Goal: Task Accomplishment & Management: Manage account settings

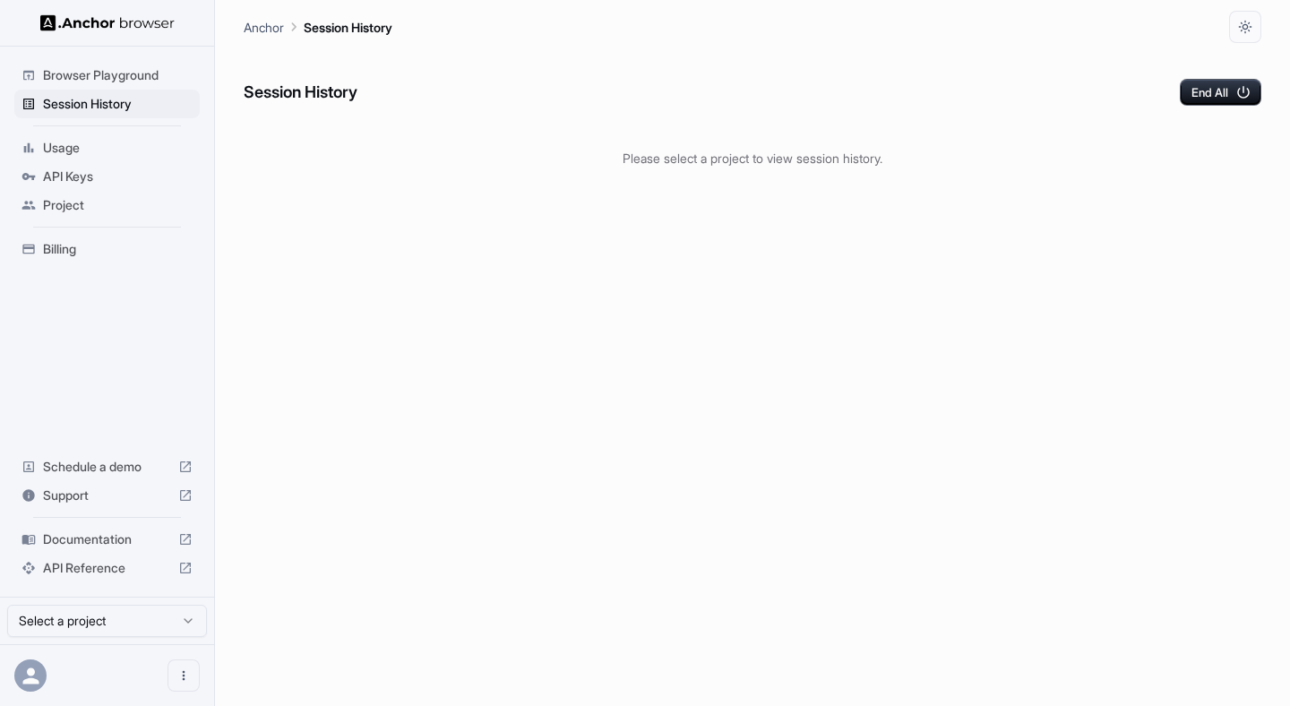
click at [32, 680] on icon at bounding box center [30, 676] width 16 height 16
click at [194, 676] on button "Open menu" at bounding box center [184, 675] width 32 height 32
click at [361, 418] on div at bounding box center [645, 353] width 1290 height 706
click at [190, 674] on icon "Open menu" at bounding box center [184, 675] width 14 height 14
click at [136, 674] on div at bounding box center [151, 675] width 72 height 18
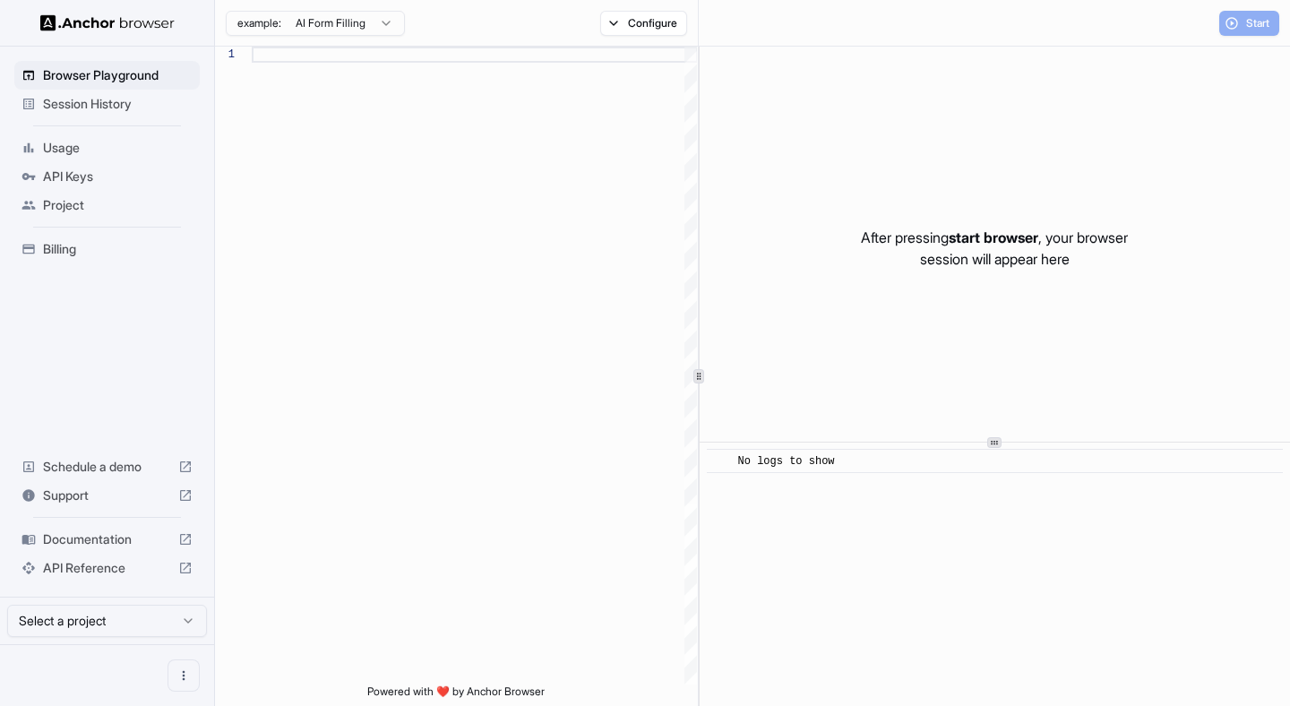
scroll to position [113, 0]
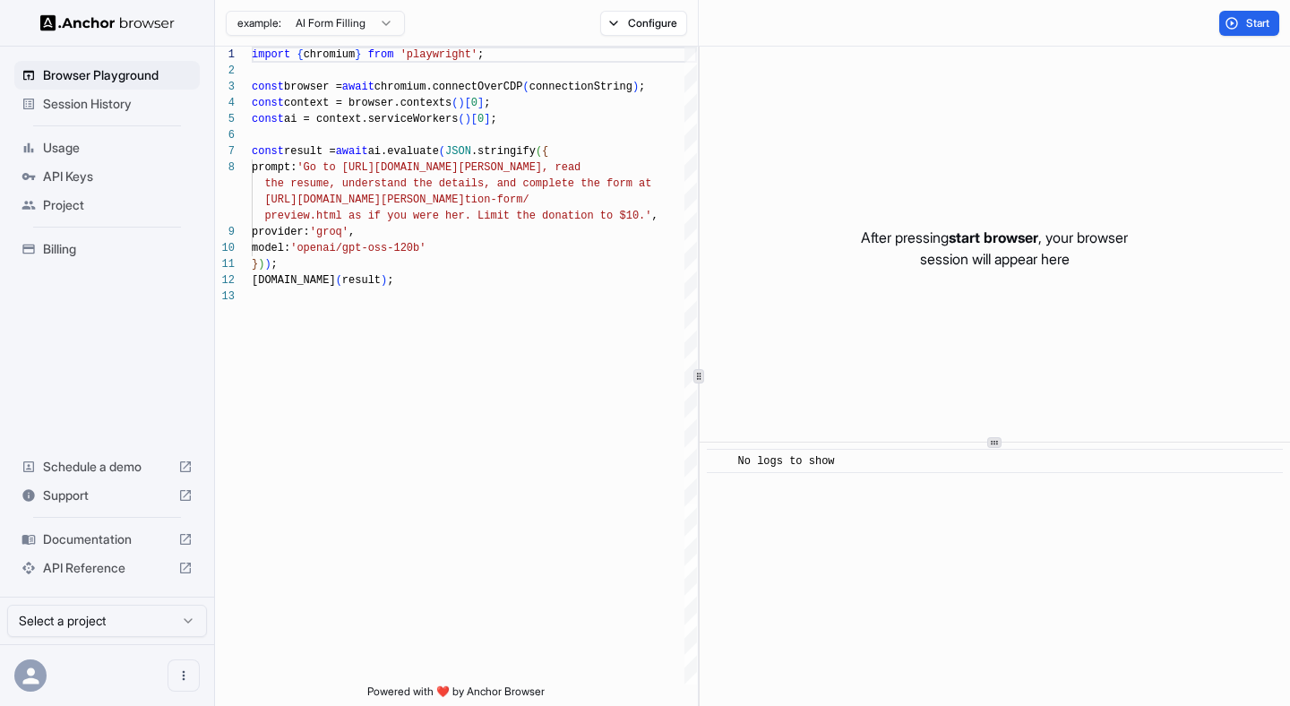
click at [64, 102] on span "Session History" at bounding box center [118, 104] width 150 height 18
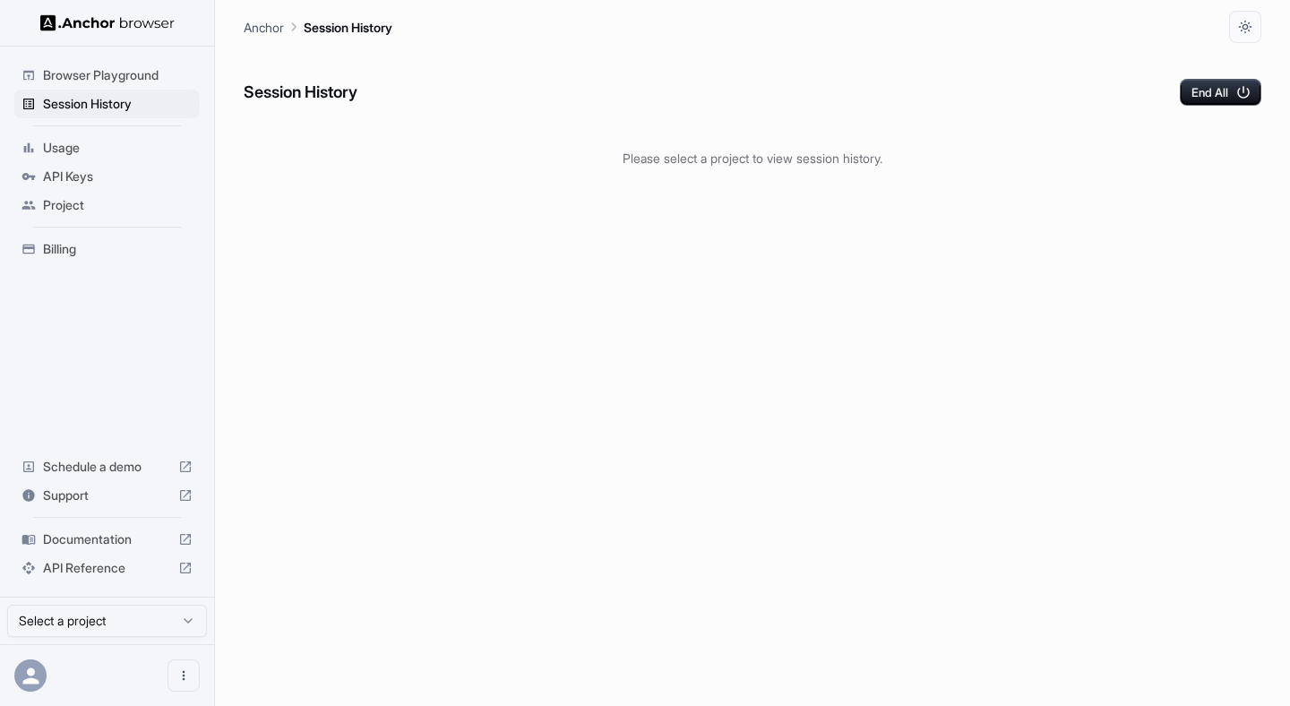
click at [40, 683] on icon at bounding box center [31, 676] width 24 height 24
click at [185, 666] on button "Open menu" at bounding box center [184, 675] width 32 height 32
click at [135, 683] on div at bounding box center [151, 675] width 72 height 18
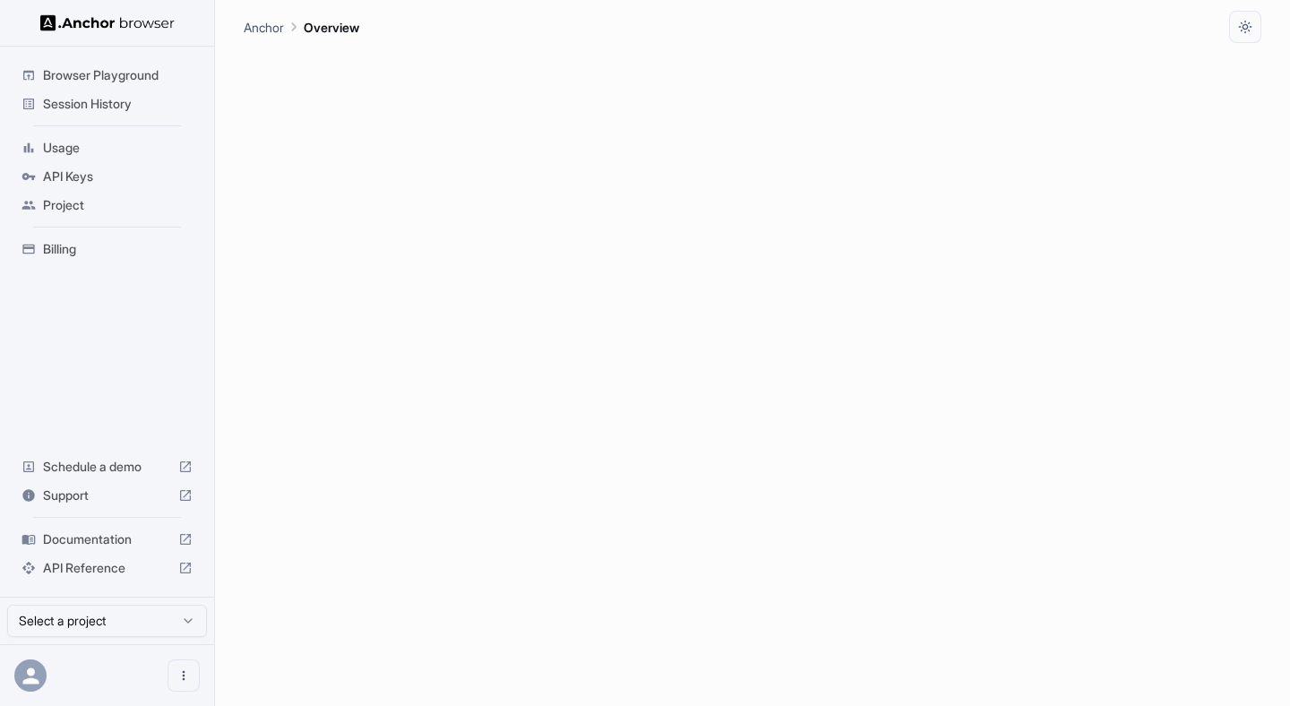
click at [125, 627] on html "Browser Playground Session History Usage API Keys Project Billing Schedule a de…" at bounding box center [645, 353] width 1290 height 706
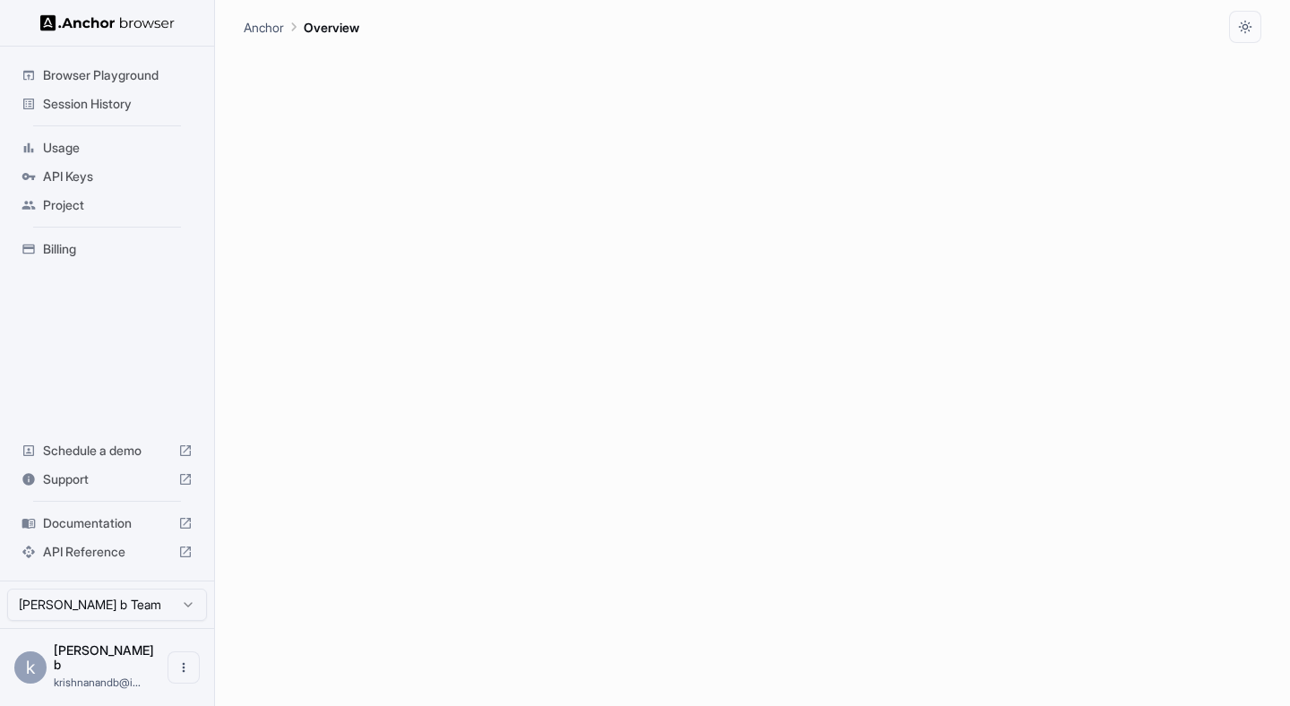
click at [108, 92] on div "Session History" at bounding box center [106, 104] width 185 height 29
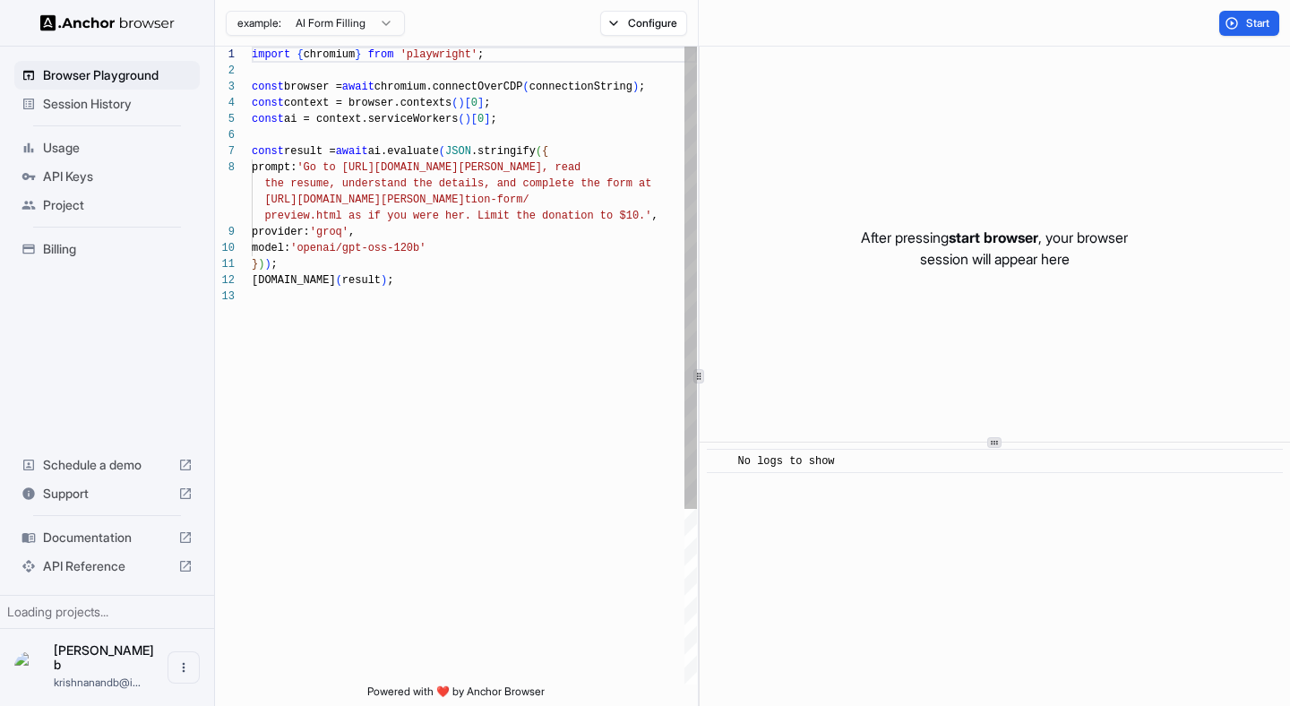
scroll to position [113, 0]
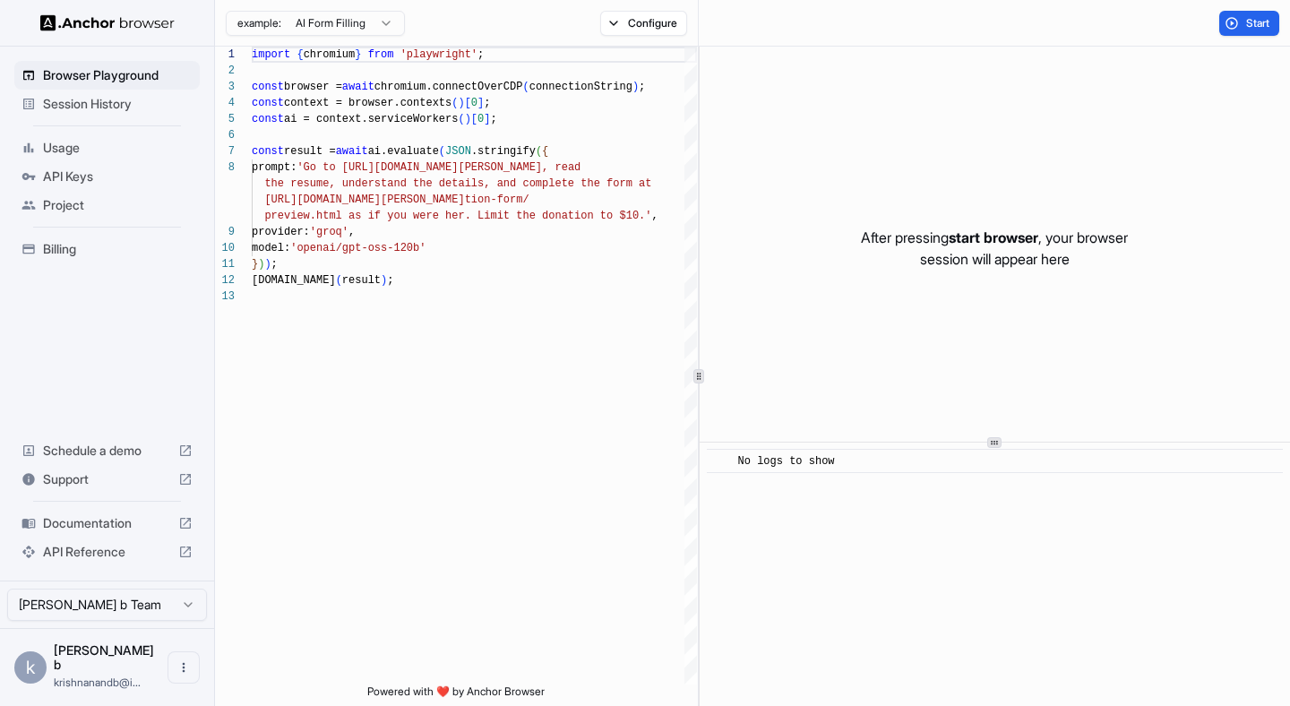
click at [92, 113] on div "Session History" at bounding box center [106, 104] width 185 height 29
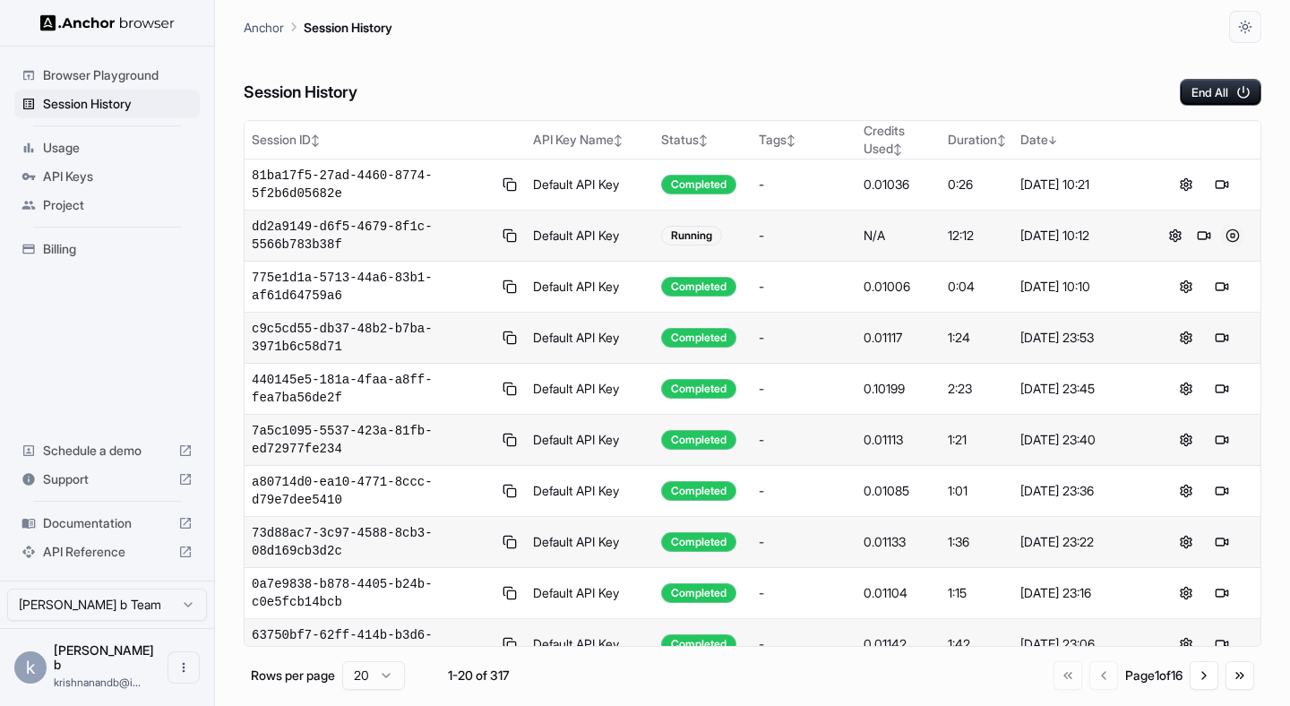
click at [1228, 233] on button at bounding box center [1233, 236] width 22 height 22
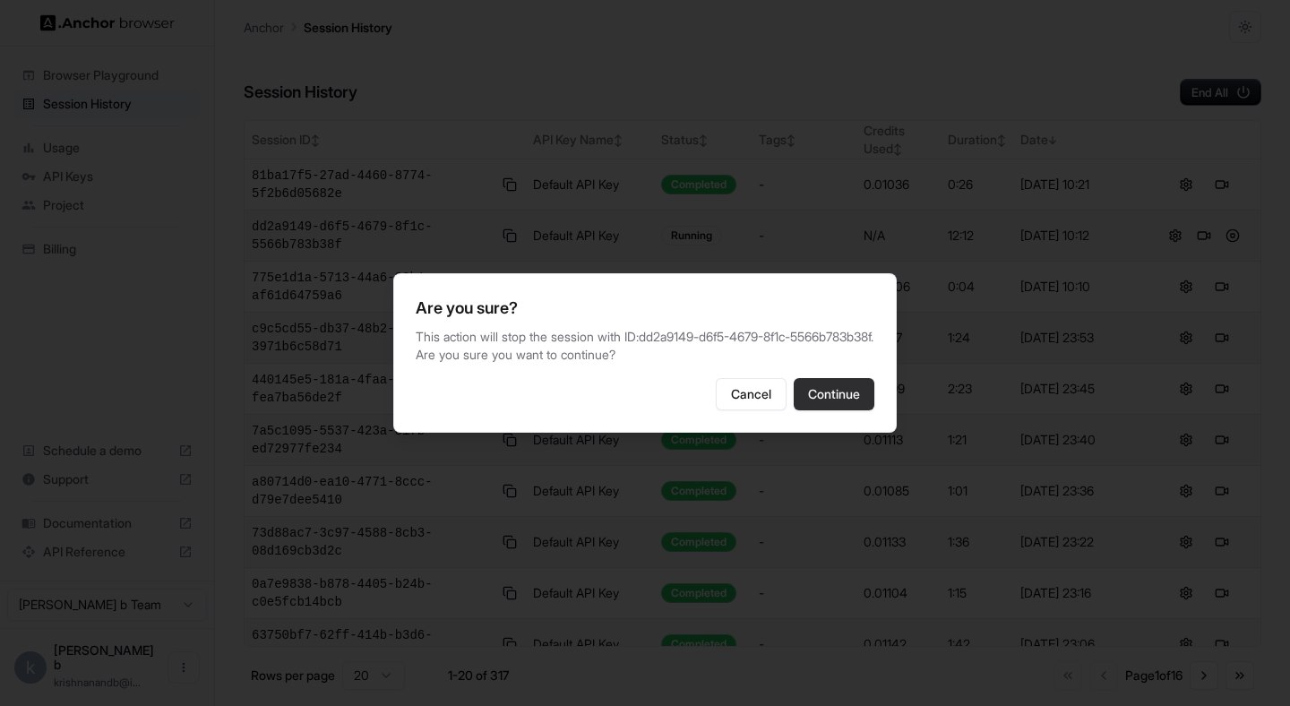
click at [820, 407] on button "Continue" at bounding box center [834, 394] width 81 height 32
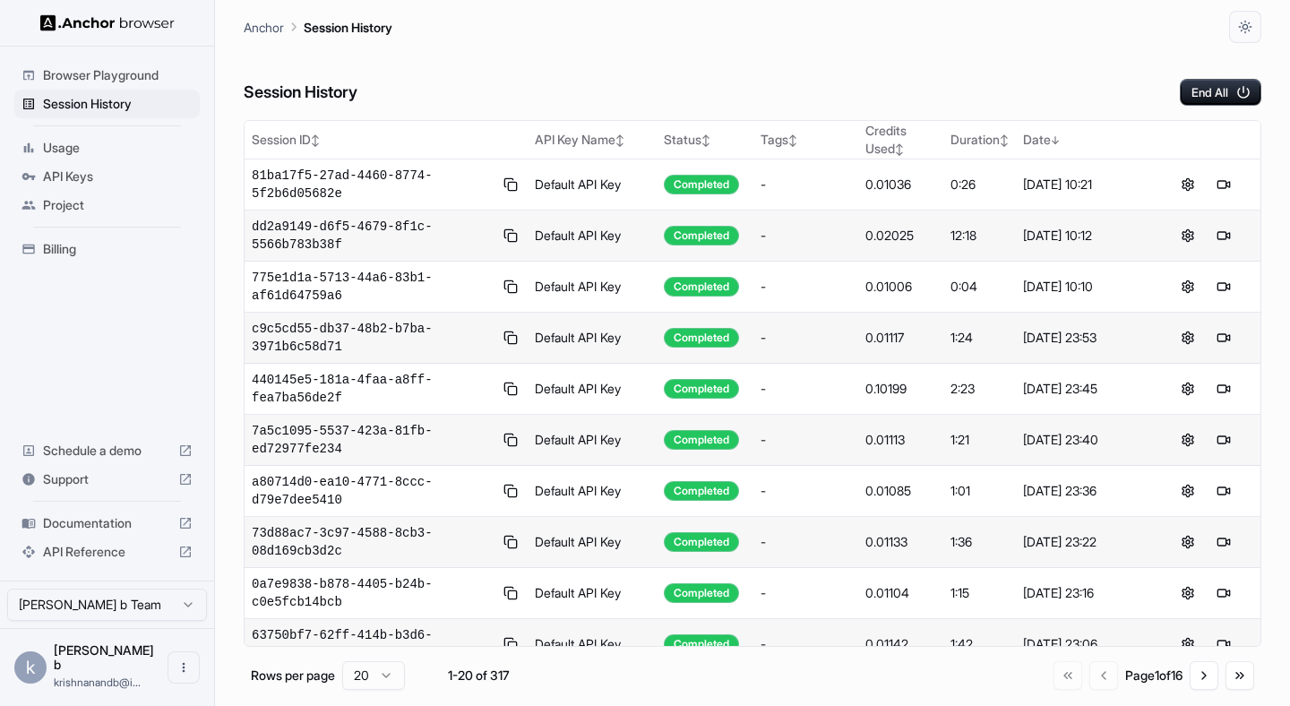
click at [606, 39] on div "Anchor Session History" at bounding box center [753, 21] width 1018 height 43
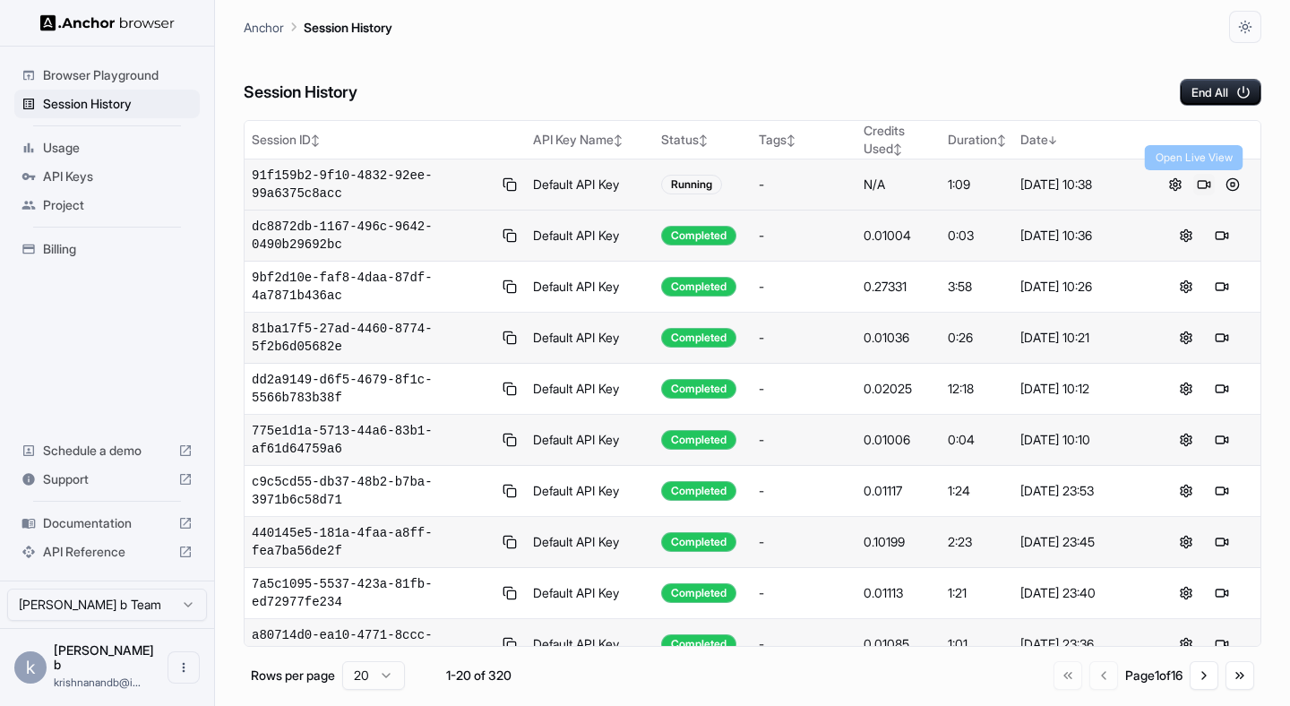
click at [1196, 182] on button at bounding box center [1204, 185] width 22 height 22
